Goal: Information Seeking & Learning: Learn about a topic

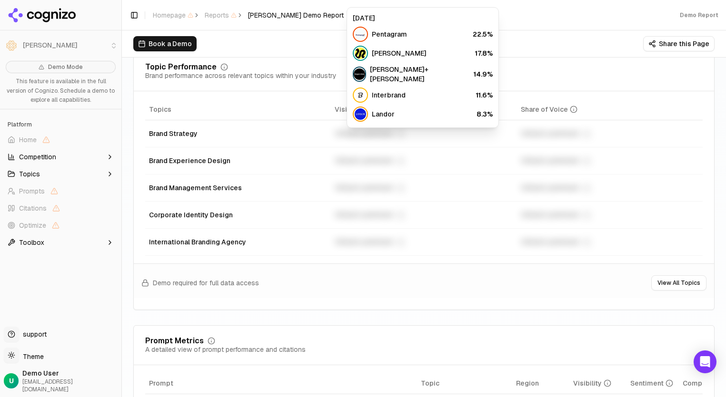
scroll to position [455, 0]
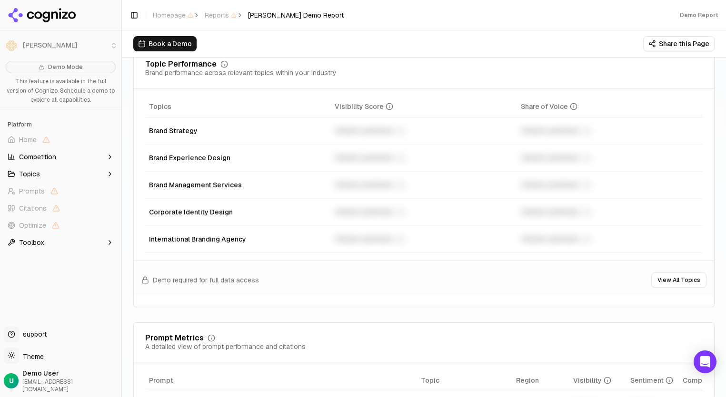
click at [87, 159] on button "Competition" at bounding box center [61, 156] width 114 height 15
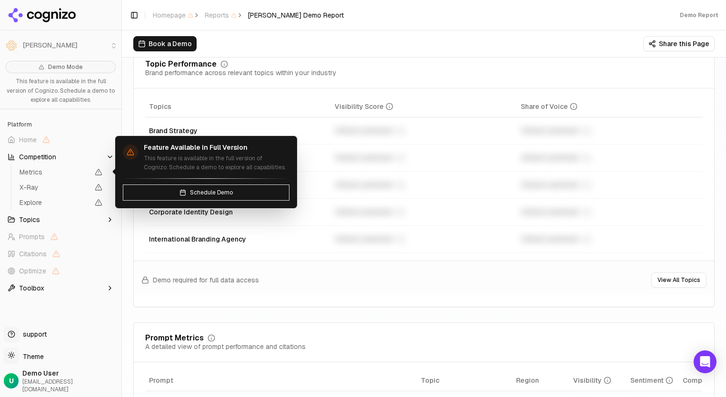
click at [71, 175] on span "Metrics" at bounding box center [54, 172] width 69 height 10
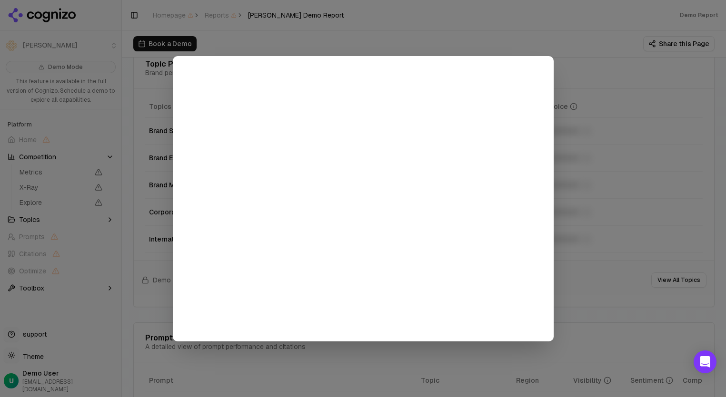
click at [123, 153] on div at bounding box center [363, 198] width 726 height 397
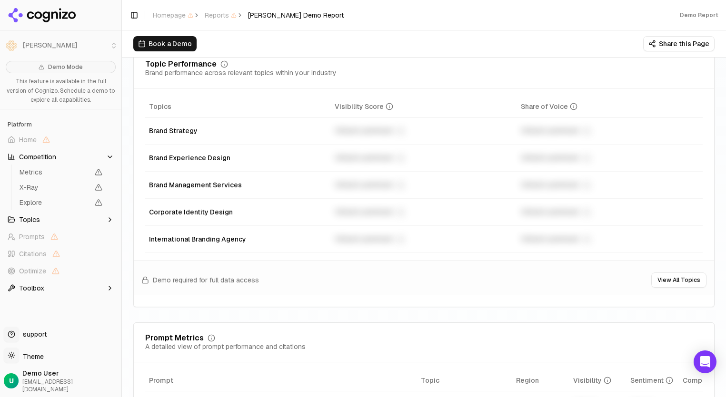
click at [45, 291] on button "Toolbox" at bounding box center [61, 288] width 114 height 15
click at [96, 156] on button "Competition" at bounding box center [61, 156] width 114 height 15
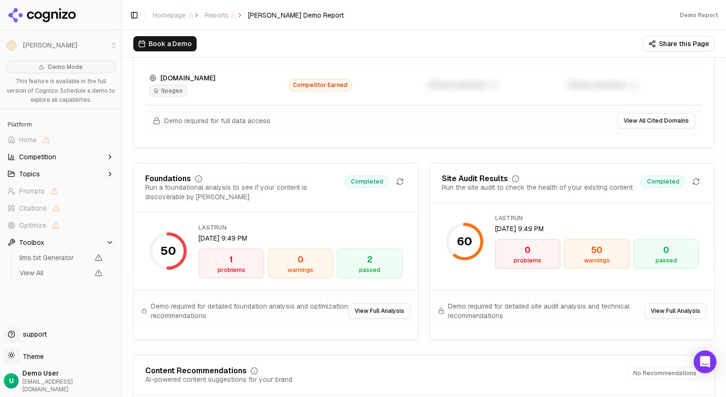
scroll to position [1281, 0]
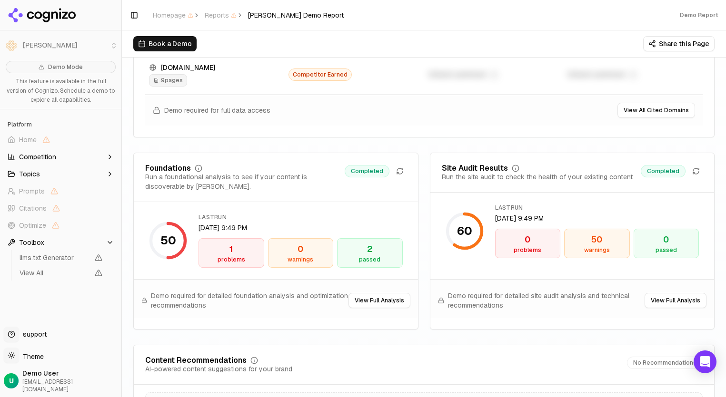
click at [59, 14] on icon at bounding box center [42, 15] width 69 height 14
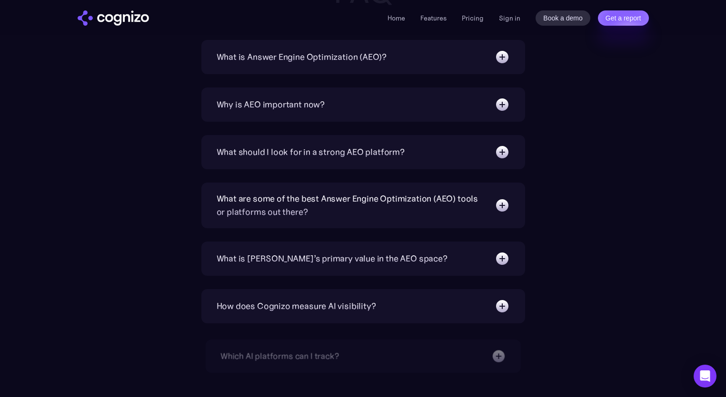
scroll to position [3098, 0]
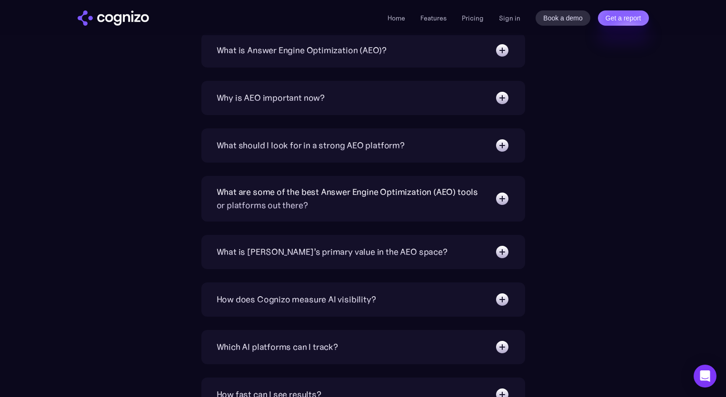
click at [252, 99] on div "Why is AEO important now?" at bounding box center [270, 97] width 108 height 13
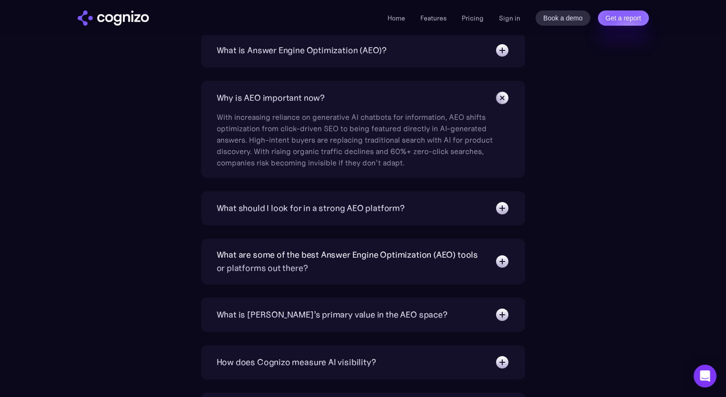
click at [252, 99] on div "Why is AEO important now?" at bounding box center [270, 97] width 108 height 13
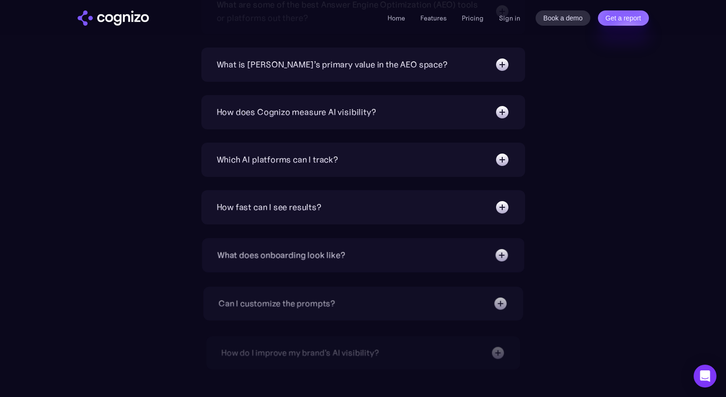
scroll to position [3286, 0]
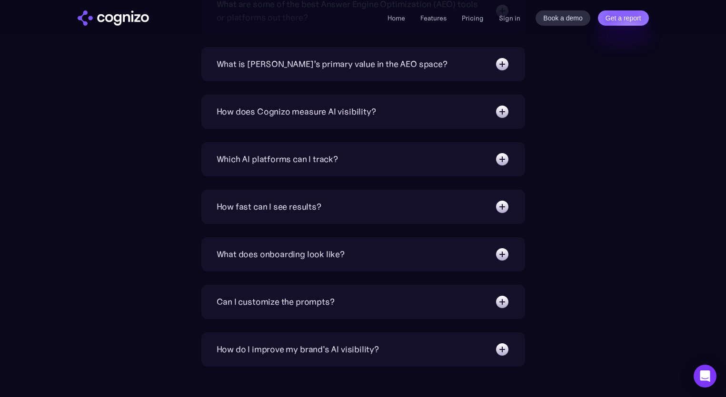
click at [228, 159] on div "Which AI platforms can I track?" at bounding box center [276, 159] width 121 height 13
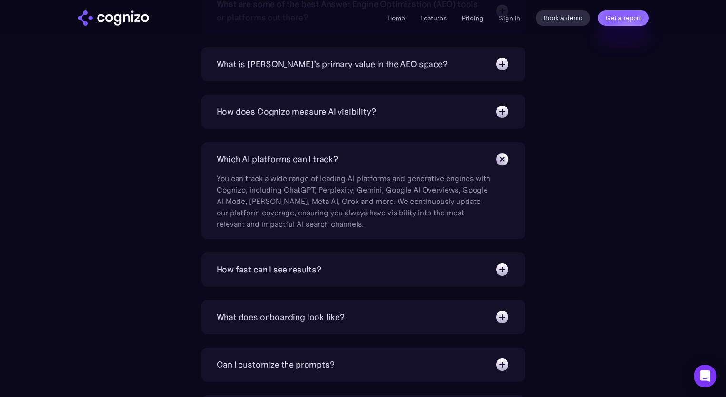
click at [232, 268] on div "How fast can I see results?" at bounding box center [268, 269] width 105 height 13
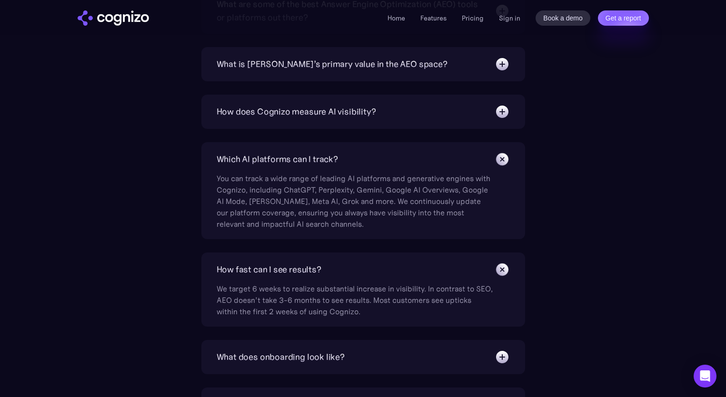
click at [238, 166] on div "Which AI platforms can I track?" at bounding box center [276, 159] width 121 height 13
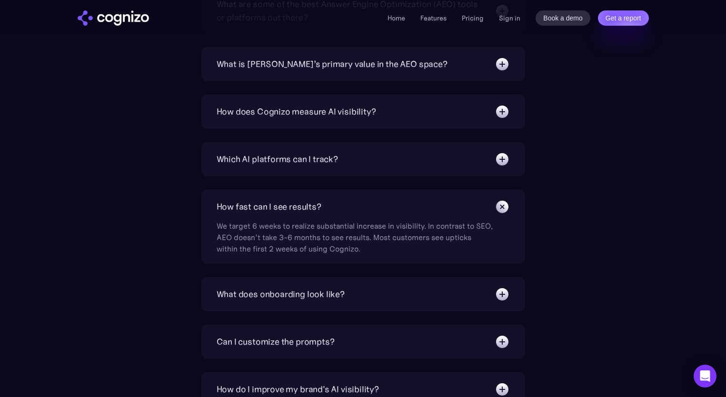
click at [269, 290] on div "What does onboarding look like?" at bounding box center [280, 294] width 128 height 13
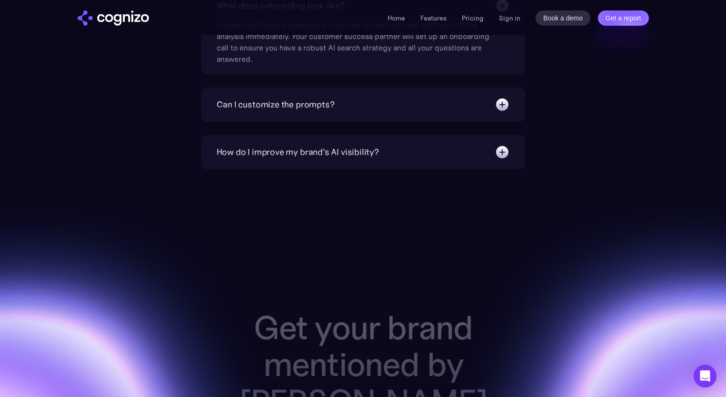
scroll to position [3591, 0]
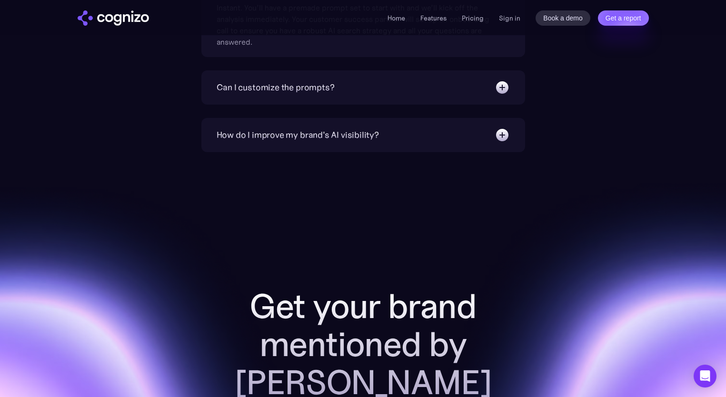
click at [286, 138] on div "How do I improve my brand's AI visibility?" at bounding box center [297, 134] width 162 height 13
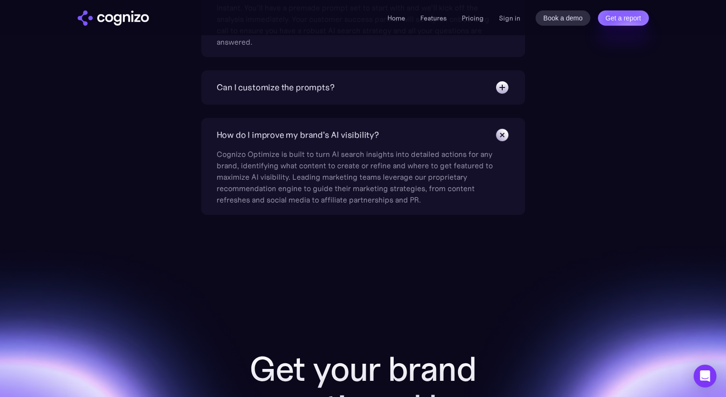
click at [286, 138] on div "How do I improve my brand's AI visibility?" at bounding box center [297, 134] width 162 height 13
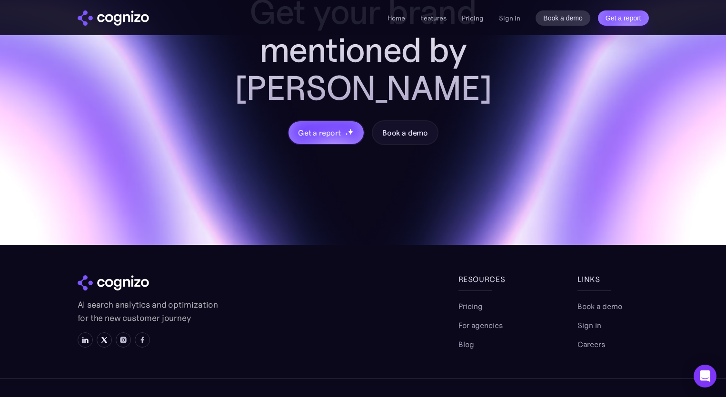
scroll to position [3885, 0]
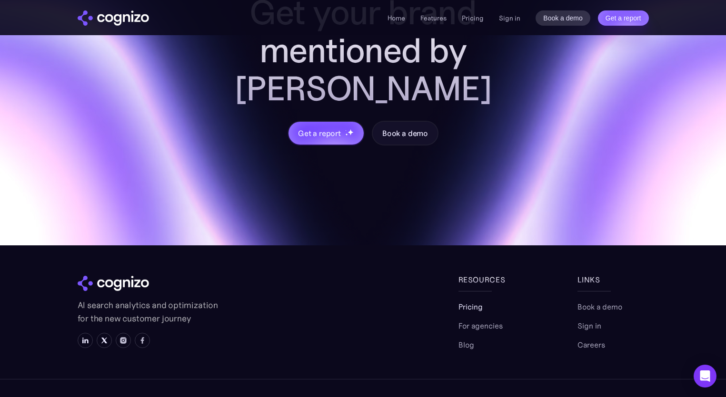
click at [473, 301] on link "Pricing" at bounding box center [470, 306] width 24 height 11
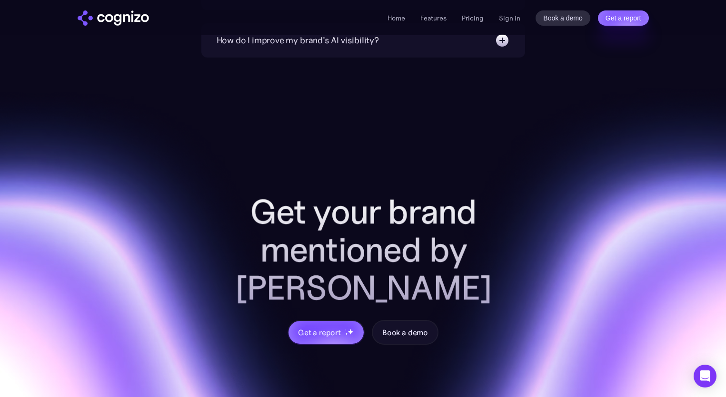
scroll to position [2699, 0]
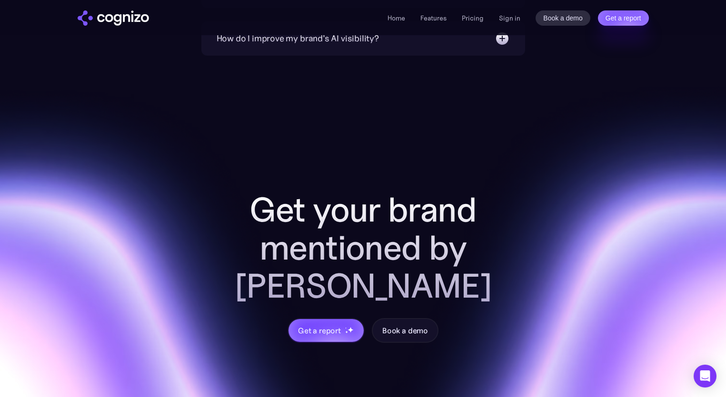
click at [352, 40] on div "How do I improve my brand's AI visibility?" at bounding box center [297, 38] width 162 height 13
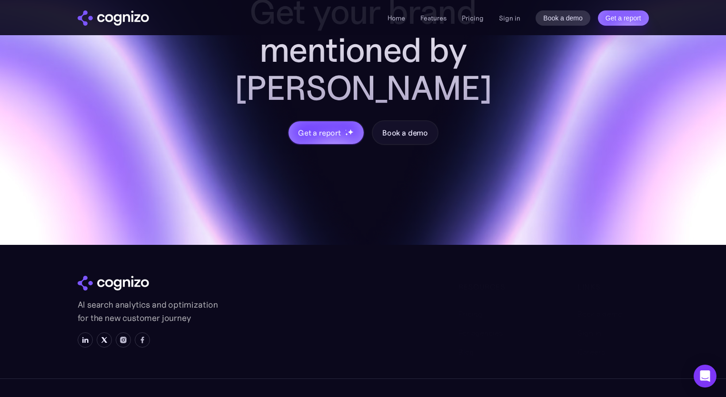
scroll to position [2959, 0]
